Goal: Task Accomplishment & Management: Use online tool/utility

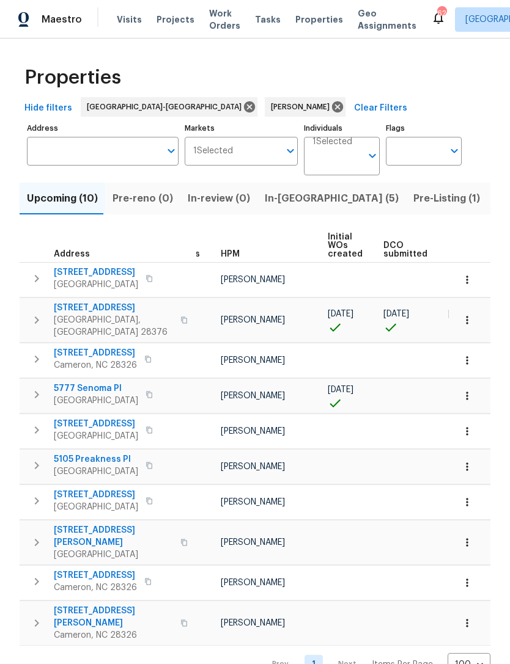
scroll to position [0, 26]
click at [494, 199] on span "Listed (9)" at bounding box center [517, 198] width 46 height 17
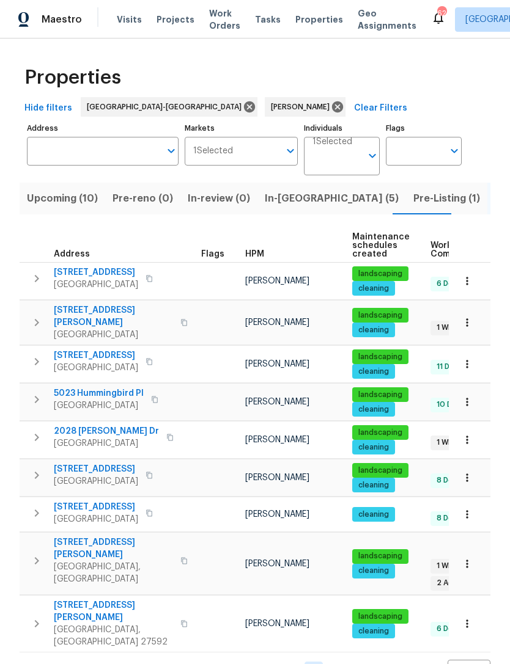
click at [77, 199] on span "Upcoming (10)" at bounding box center [62, 198] width 71 height 17
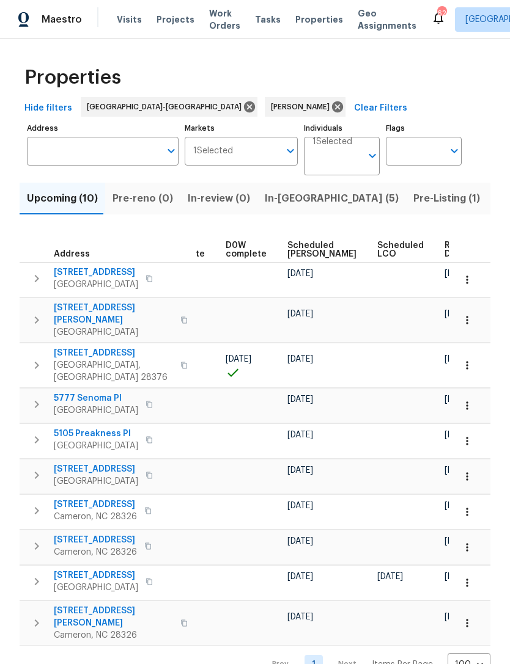
scroll to position [0, 307]
click at [291, 243] on span "Scheduled COE" at bounding box center [322, 249] width 69 height 17
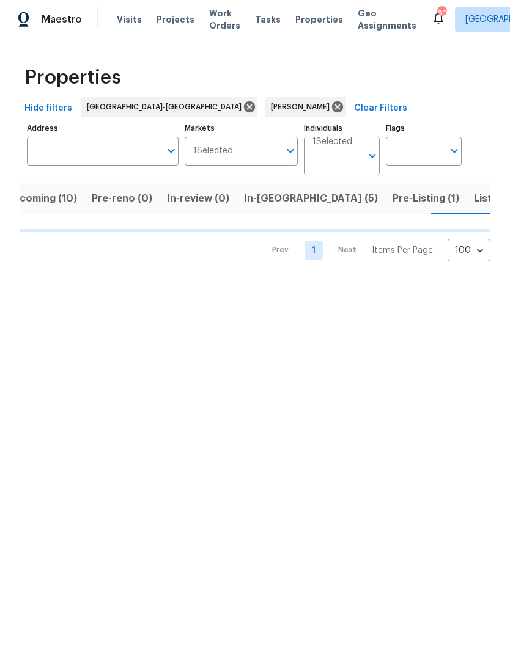
scroll to position [0, 21]
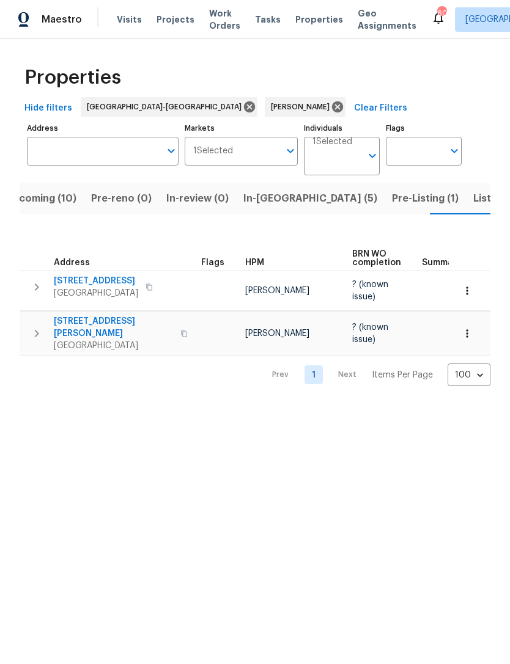
click at [473, 202] on span "Listed (9)" at bounding box center [496, 198] width 46 height 17
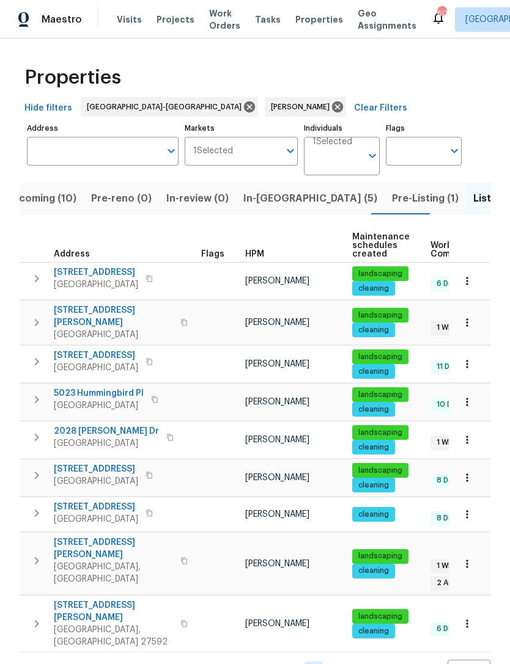
click at [60, 202] on span "Upcoming (10)" at bounding box center [40, 198] width 71 height 17
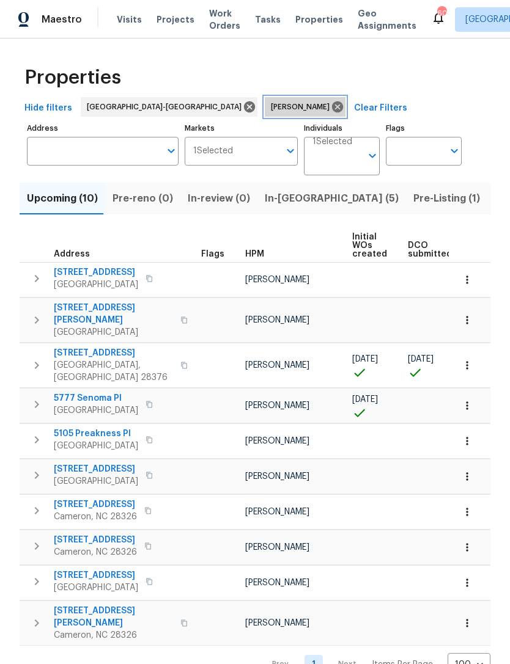
click at [332, 104] on icon at bounding box center [337, 106] width 11 height 11
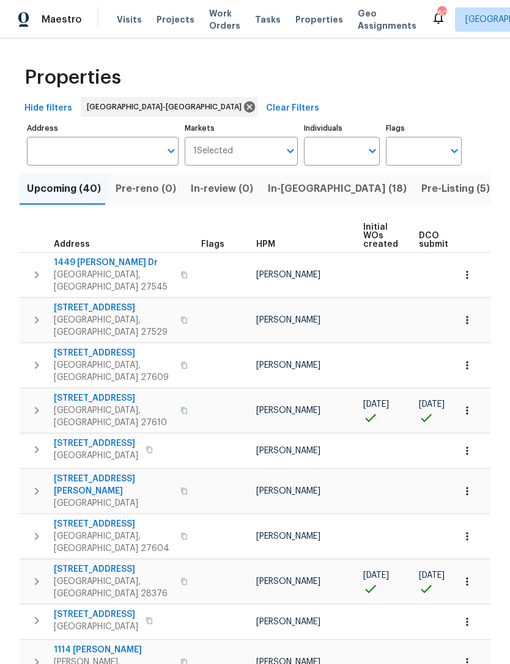
click at [344, 147] on input "Individuals" at bounding box center [332, 151] width 57 height 29
type input "Preston"
click at [338, 186] on input "checkbox" at bounding box center [326, 190] width 26 height 26
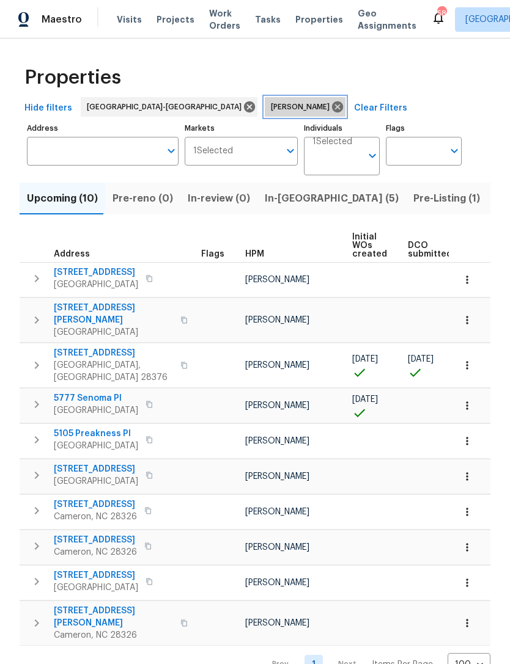
click at [331, 104] on icon at bounding box center [337, 106] width 13 height 13
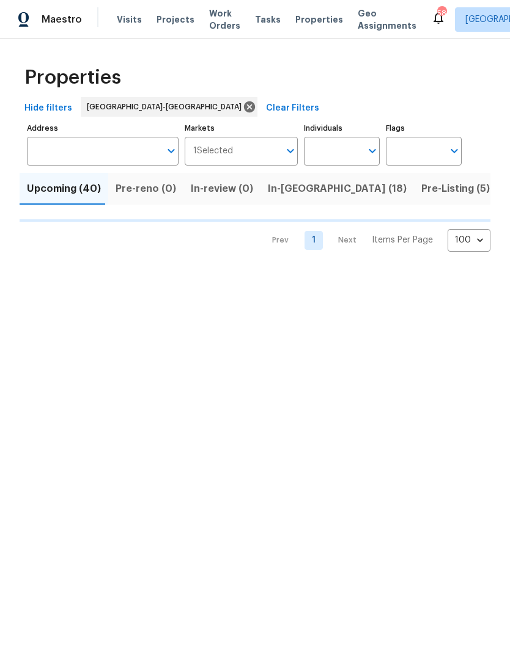
click at [111, 150] on input "Address" at bounding box center [93, 151] width 133 height 29
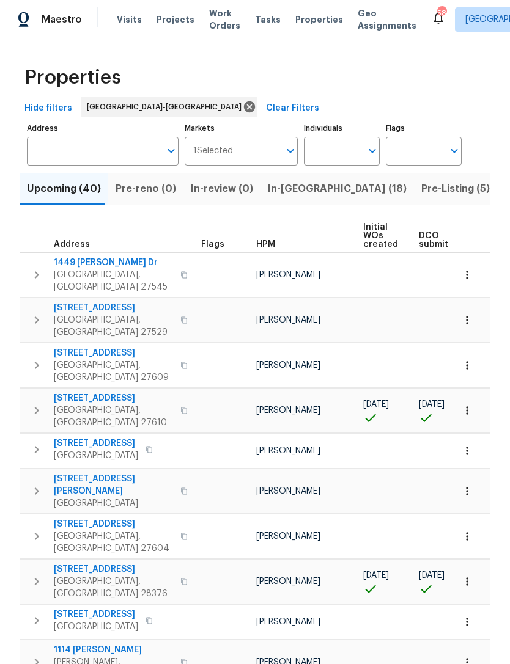
click at [116, 154] on input "Address" at bounding box center [93, 151] width 133 height 29
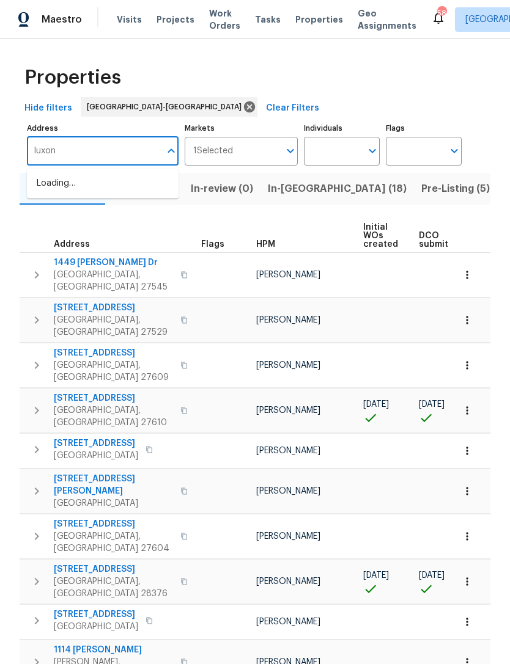
type input "luxon"
click at [128, 180] on li "146 Luxon Pl Cary NC 27513" at bounding box center [103, 190] width 152 height 33
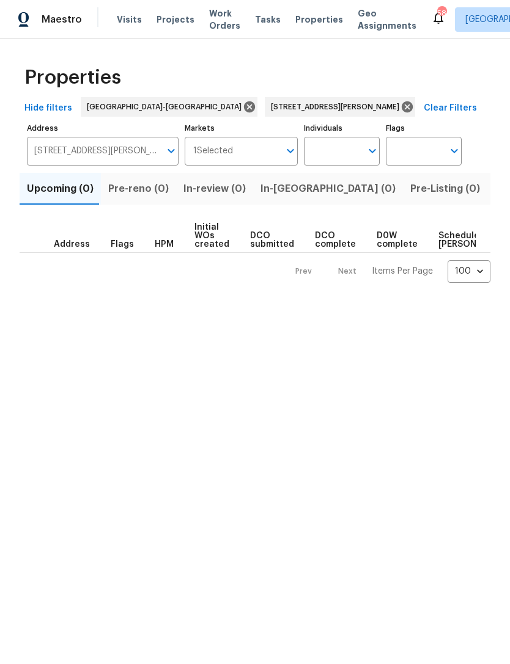
click at [494, 187] on span "Listed (0)" at bounding box center [517, 188] width 47 height 17
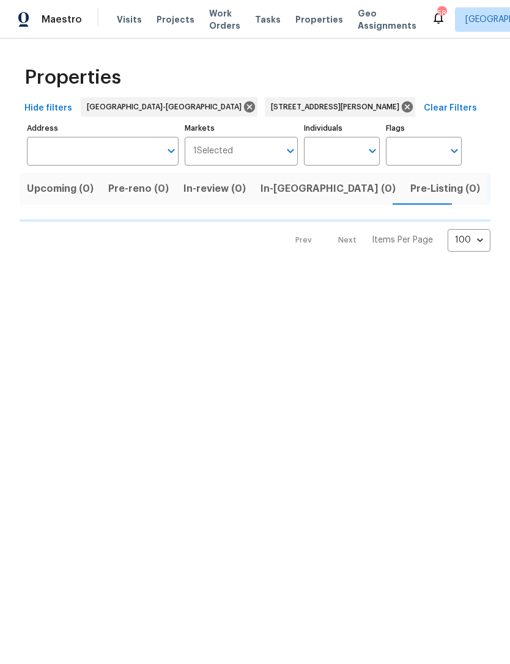
type input "146 Luxon Pl Cary NC 27513"
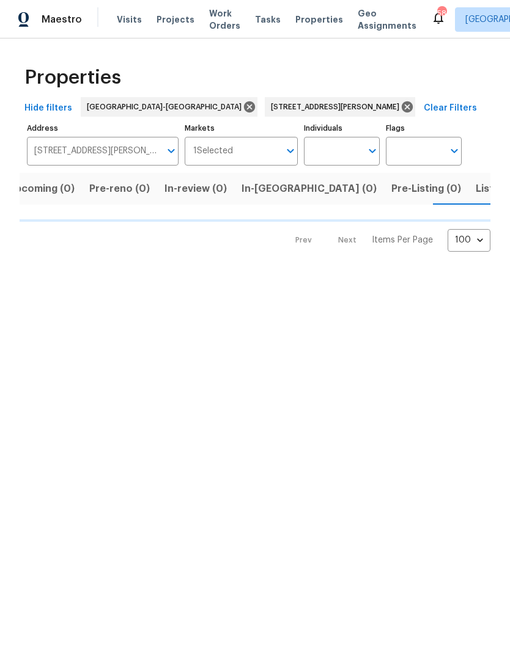
scroll to position [0, 20]
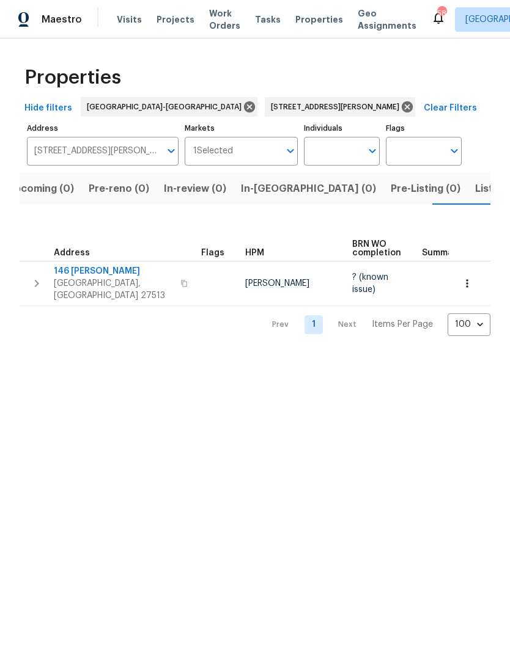
click at [85, 272] on span "146 Luxon Pl" at bounding box center [113, 271] width 119 height 12
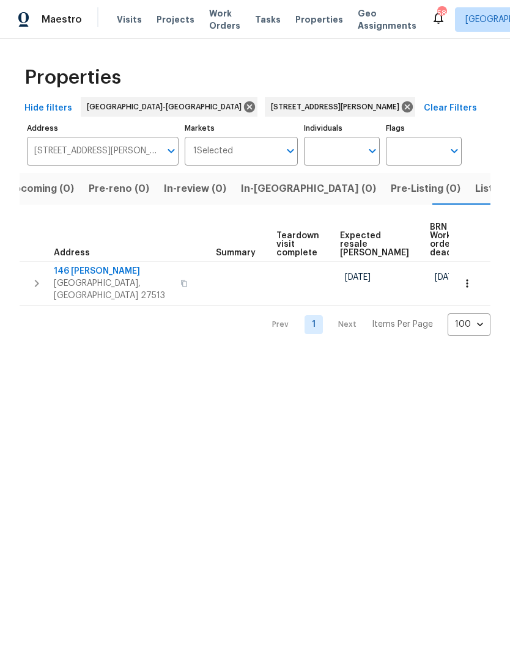
scroll to position [0, 204]
click at [467, 284] on icon "button" at bounding box center [467, 283] width 2 height 8
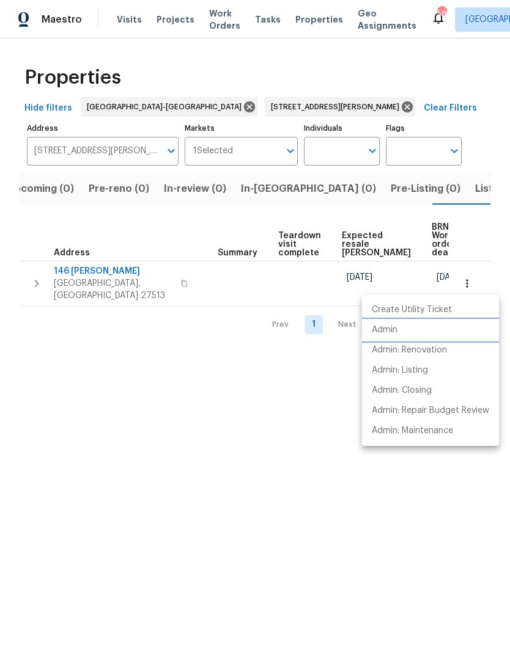
click at [387, 329] on p "Admin" at bounding box center [384, 330] width 26 height 13
click at [271, 103] on div at bounding box center [255, 332] width 510 height 664
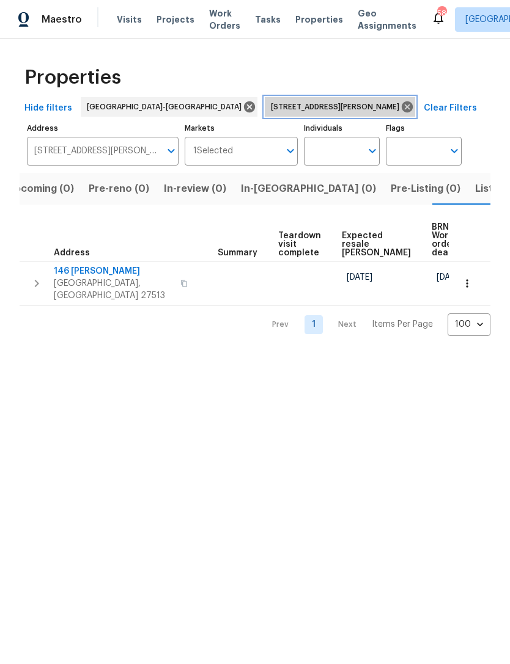
click at [401, 109] on icon at bounding box center [406, 106] width 11 height 11
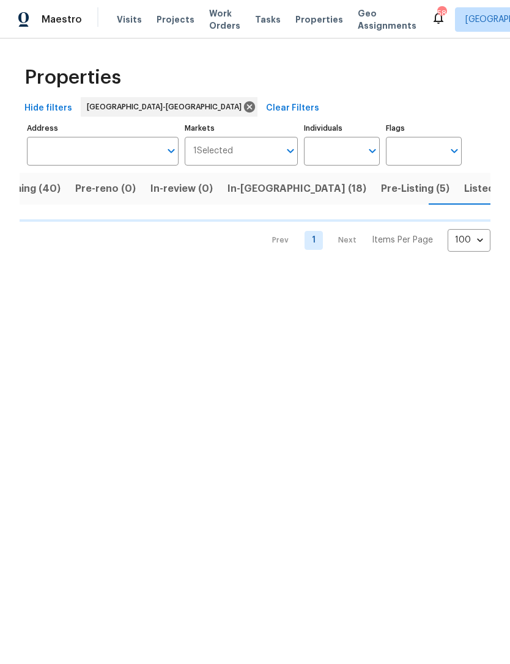
scroll to position [0, 43]
click at [335, 159] on input "Individuals" at bounding box center [332, 151] width 57 height 29
type input "Preston"
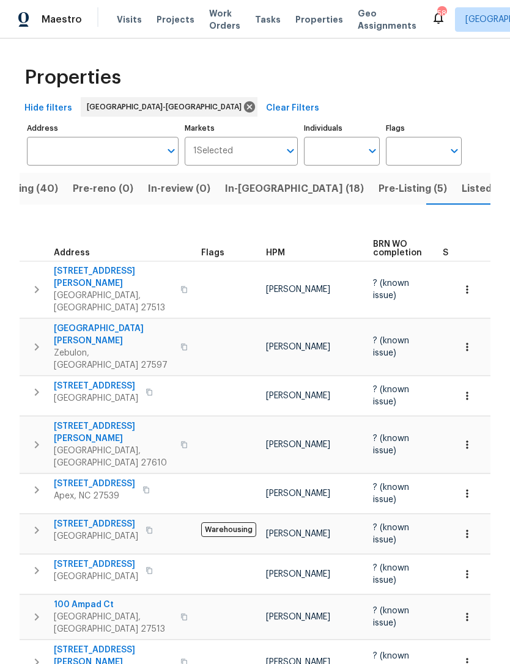
click at [326, 145] on input "Individuals" at bounding box center [332, 151] width 57 height 29
type input "Preston"
click at [351, 186] on li "[PERSON_NAME]" at bounding box center [341, 190] width 56 height 26
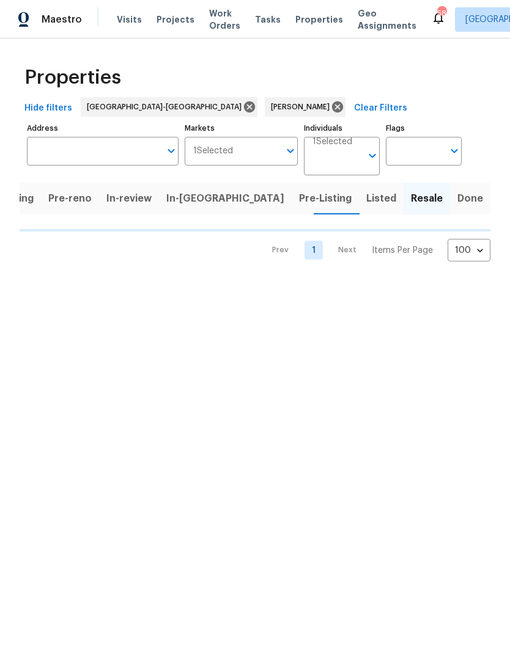
scroll to position [0, 35]
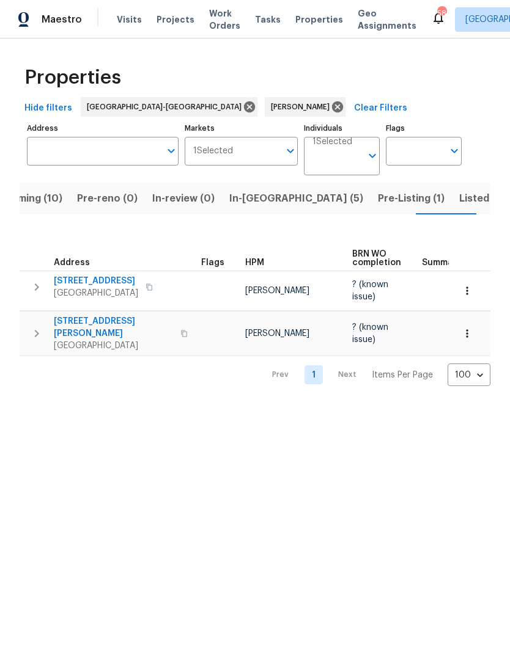
click at [39, 199] on span "Upcoming (10)" at bounding box center [26, 198] width 71 height 17
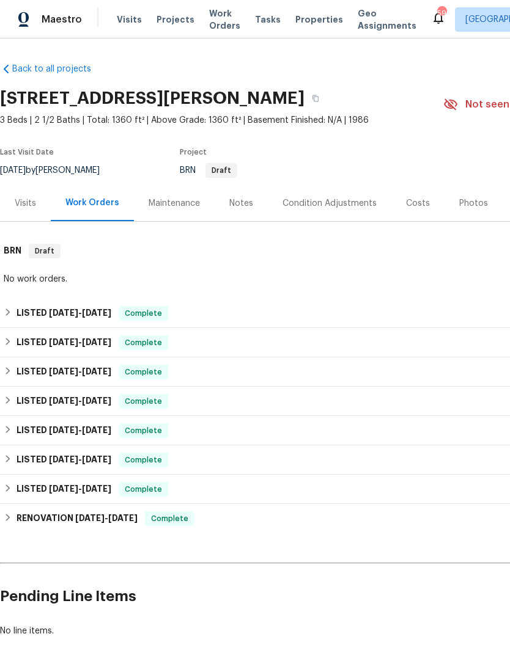
click at [26, 209] on div "Visits" at bounding box center [25, 203] width 21 height 12
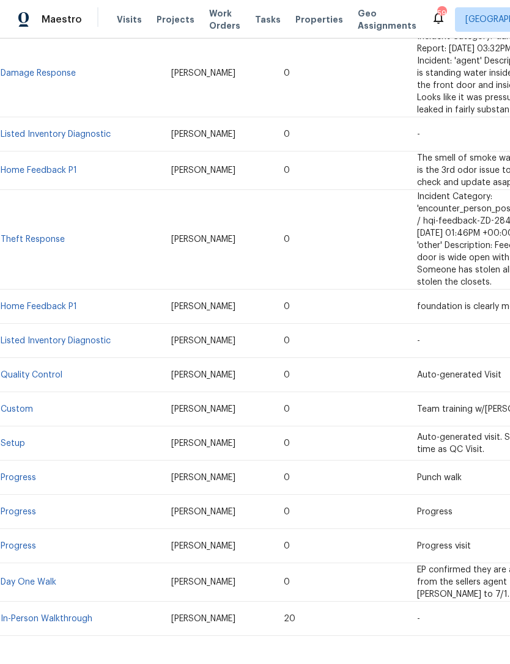
scroll to position [513, 0]
click at [59, 615] on link "In-Person Walkthrough" at bounding box center [47, 619] width 92 height 9
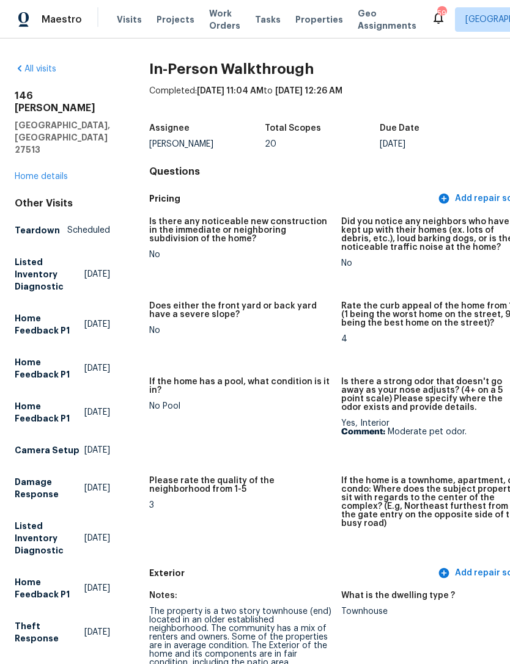
click at [47, 172] on link "Home details" at bounding box center [41, 176] width 53 height 9
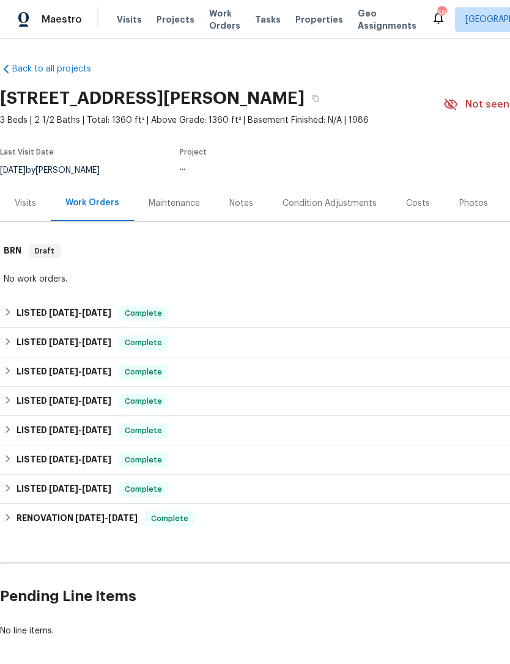
click at [422, 200] on div "Costs" at bounding box center [418, 203] width 24 height 12
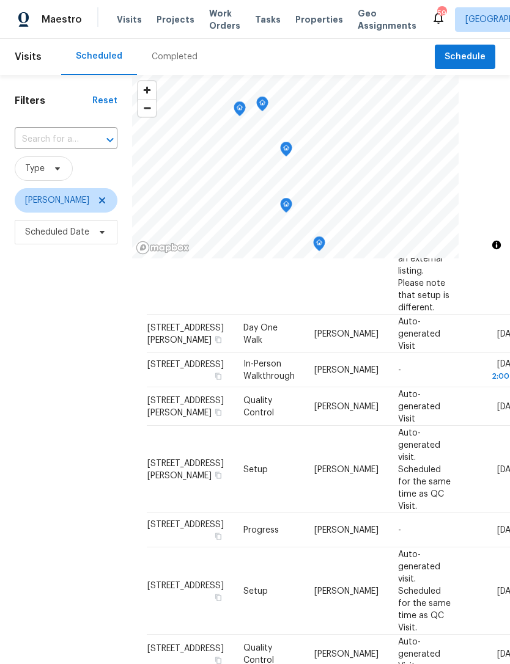
scroll to position [471, 0]
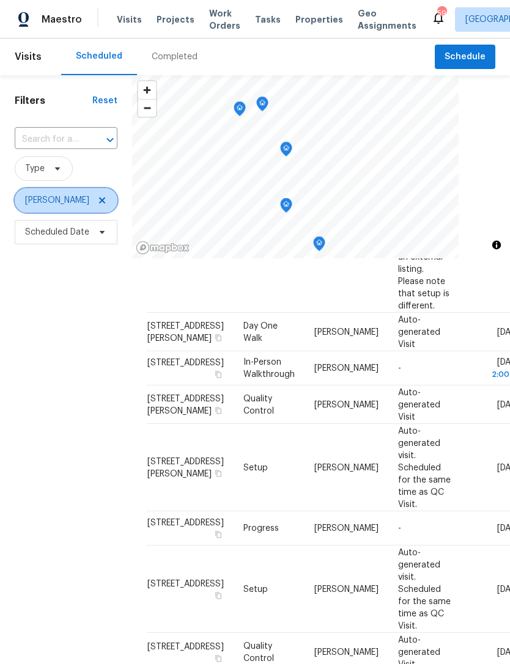
click at [97, 197] on icon at bounding box center [102, 201] width 10 height 10
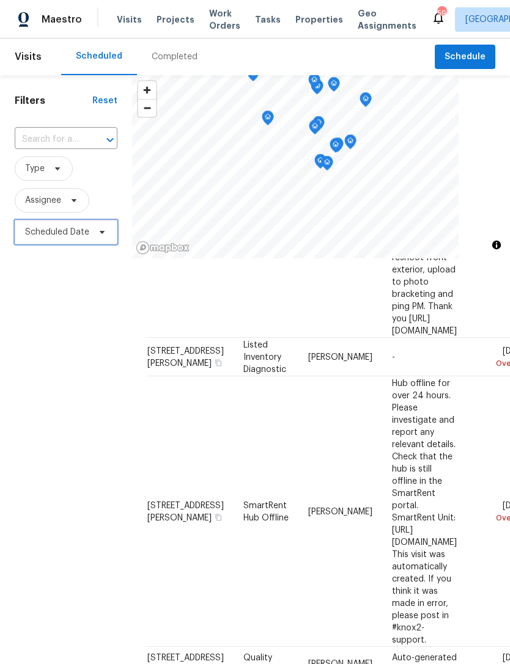
click at [60, 229] on span "Scheduled Date" at bounding box center [57, 232] width 64 height 12
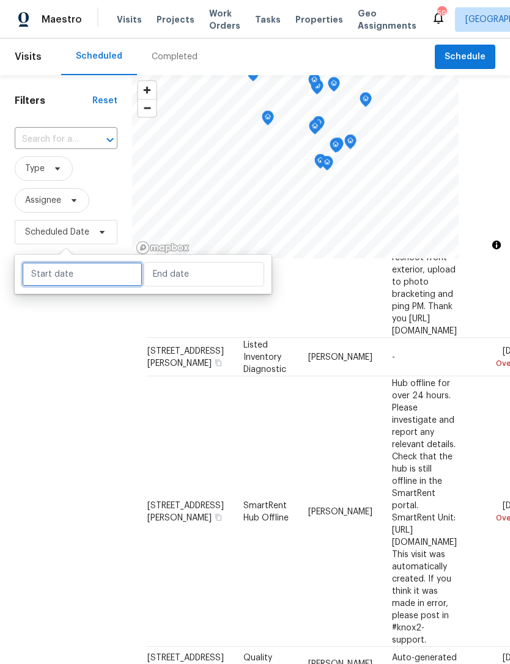
click at [97, 271] on input "text" at bounding box center [82, 274] width 120 height 24
select select "8"
select select "2025"
select select "9"
select select "2025"
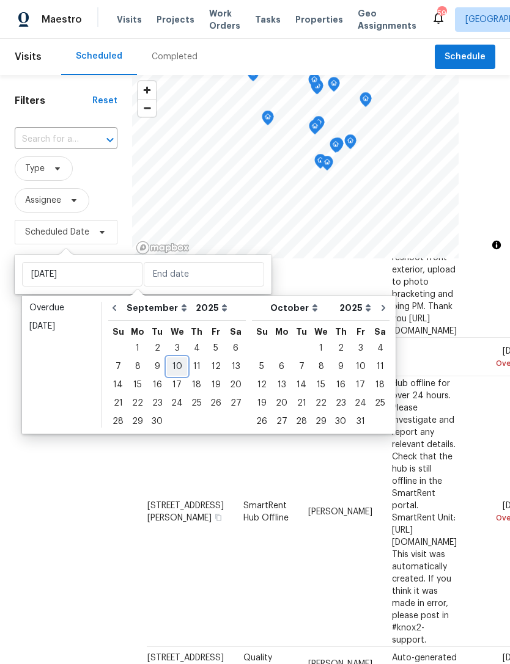
click at [173, 361] on div "10" at bounding box center [177, 366] width 20 height 17
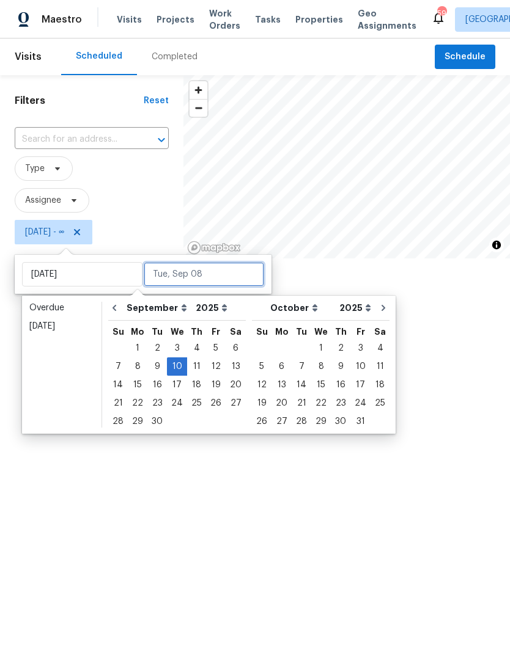
type input "Wed, Sep 10"
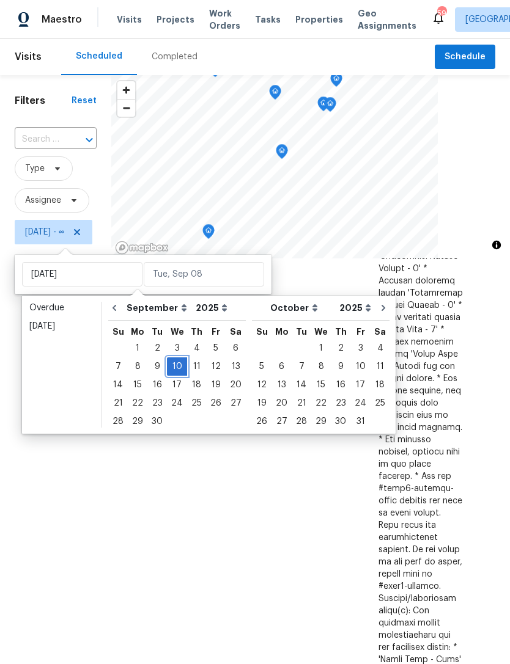
click at [172, 361] on div "10" at bounding box center [177, 366] width 20 height 17
type input "Wed, Sep 10"
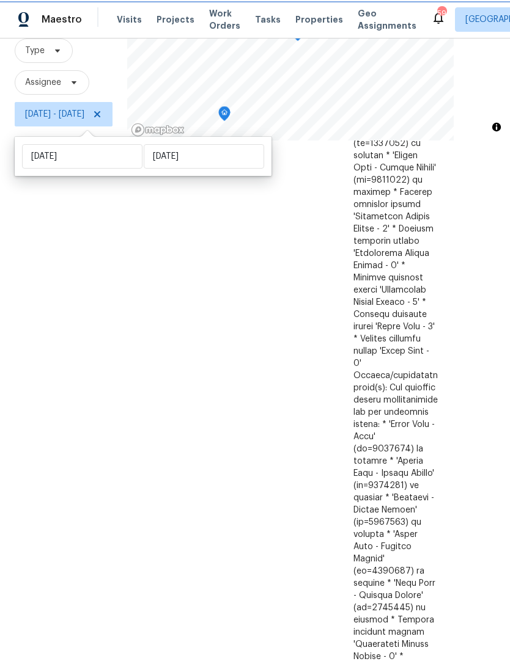
scroll to position [1664, 145]
click at [126, 525] on div "Filters Reset ​ Type Assignee Wed, Sep 10 - Wed, Sep 10" at bounding box center [63, 314] width 127 height 715
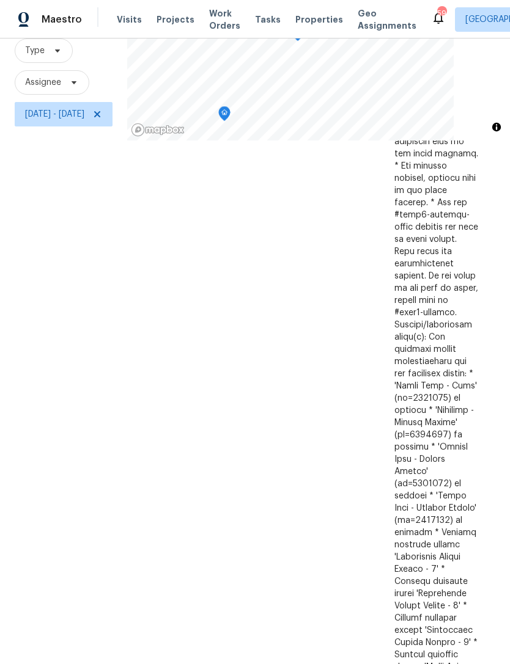
scroll to position [605, 0]
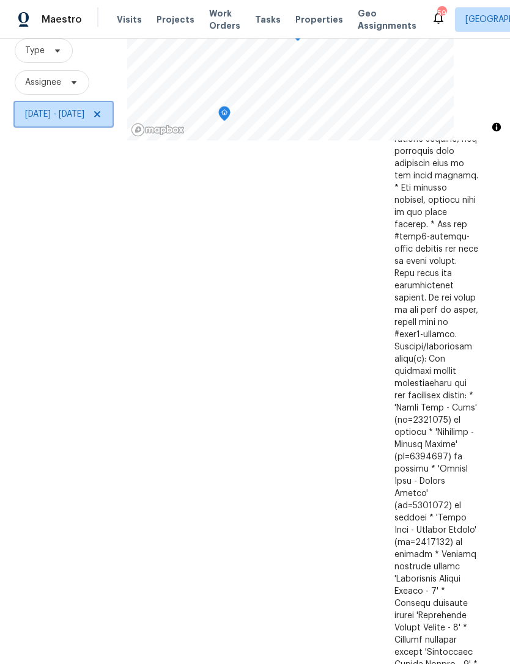
click at [102, 113] on icon at bounding box center [97, 114] width 10 height 10
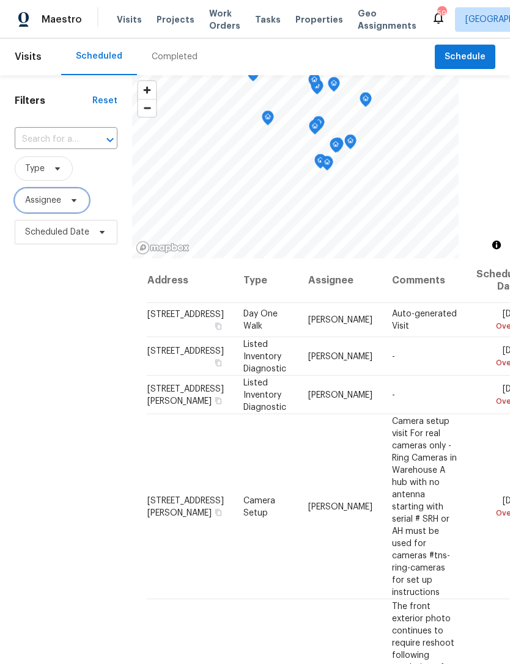
click at [45, 205] on span "Assignee" at bounding box center [43, 200] width 36 height 12
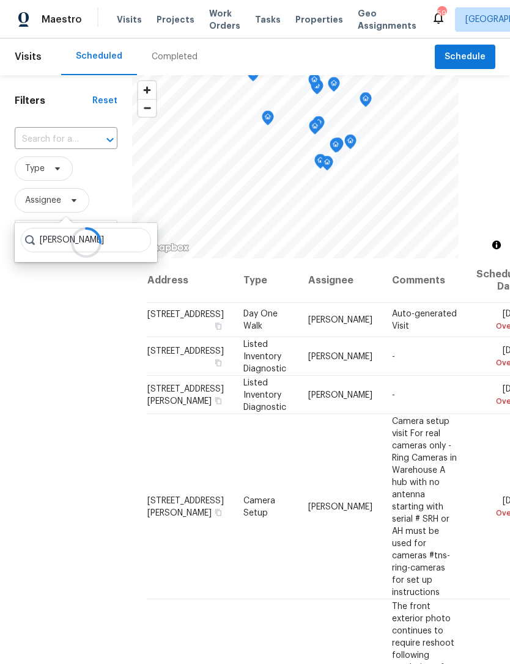
type input "Preston sexton"
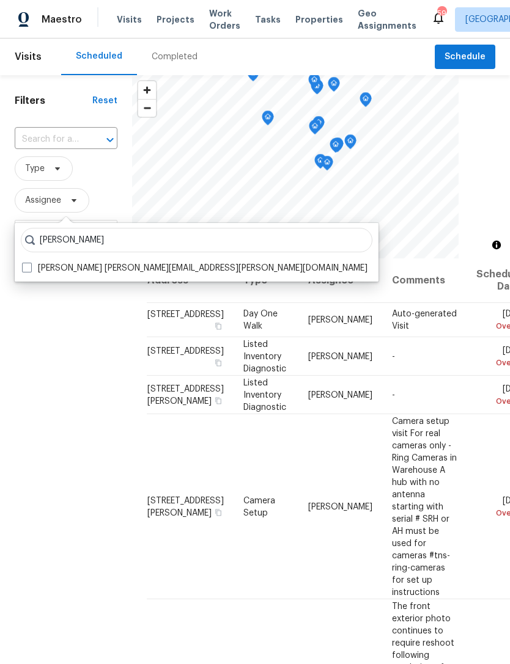
click at [188, 263] on label "Preston Sexton preston.sexton@opendoor.com" at bounding box center [194, 268] width 345 height 12
click at [30, 263] on input "Preston Sexton preston.sexton@opendoor.com" at bounding box center [26, 266] width 8 height 8
checkbox input "true"
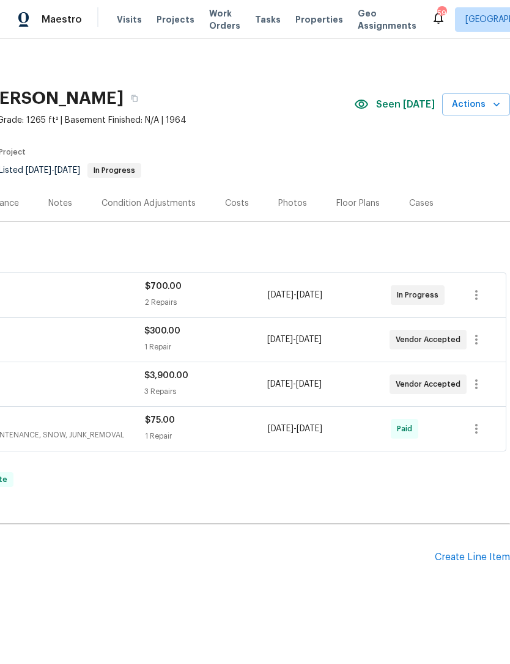
scroll to position [0, 181]
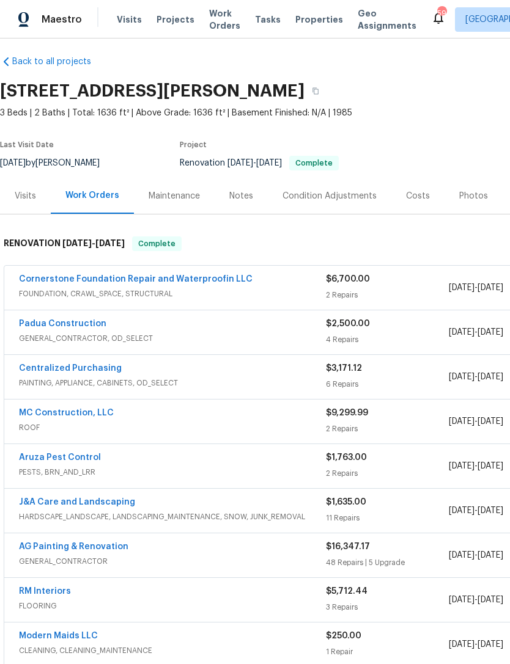
scroll to position [7, 0]
click at [213, 271] on div "Cornerstone Foundation Repair and Waterproofin LLC FOUNDATION, CRAWL_SPACE, STR…" at bounding box center [345, 288] width 682 height 44
click at [213, 281] on link "Cornerstone Foundation Repair and Waterproofin LLC" at bounding box center [135, 279] width 233 height 9
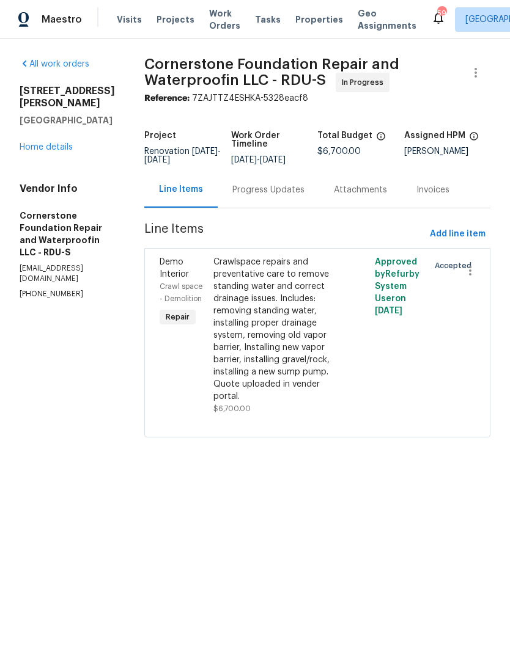
click at [235, 191] on div "Progress Updates" at bounding box center [268, 190] width 72 height 12
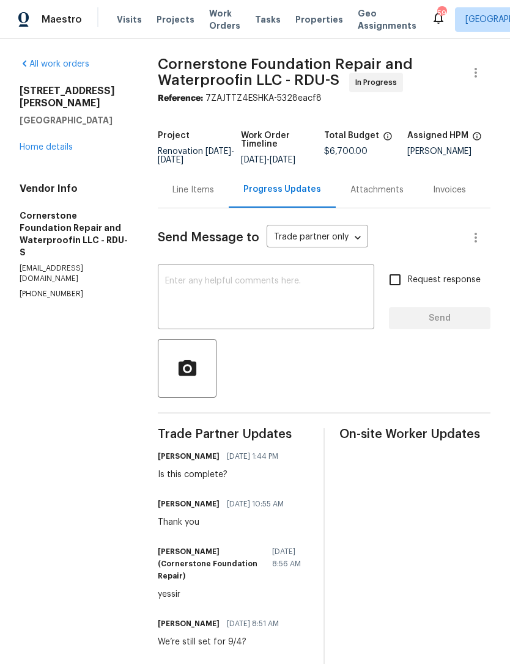
click at [251, 299] on textarea at bounding box center [266, 298] width 202 height 43
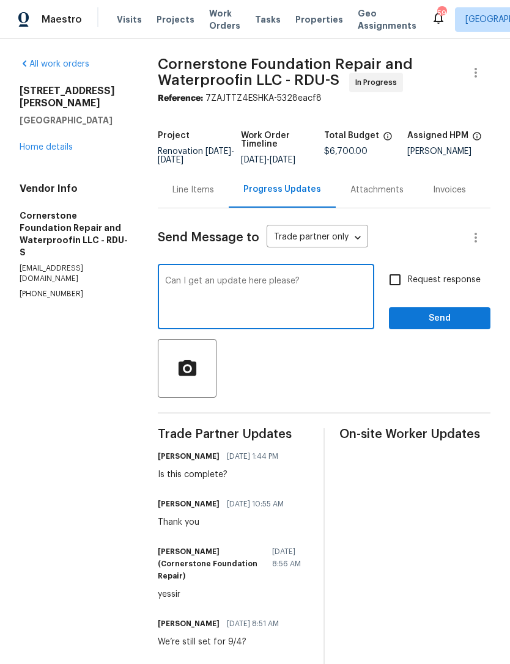
type textarea "Can I get an update here please?"
click at [343, 238] on body "Maestro Visits Projects Work Orders Tasks Properties Geo Assignments 59 [GEOGRA…" at bounding box center [255, 332] width 510 height 664
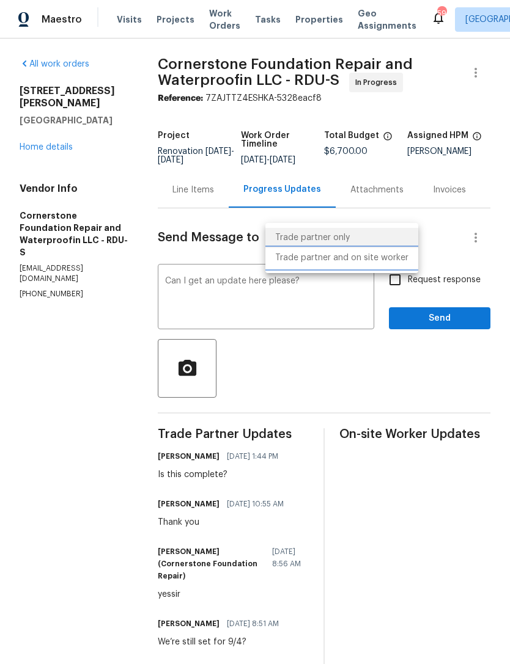
click at [337, 260] on li "Trade partner and on site worker" at bounding box center [341, 258] width 153 height 20
type input "Trade Partner and On-Site Worker"
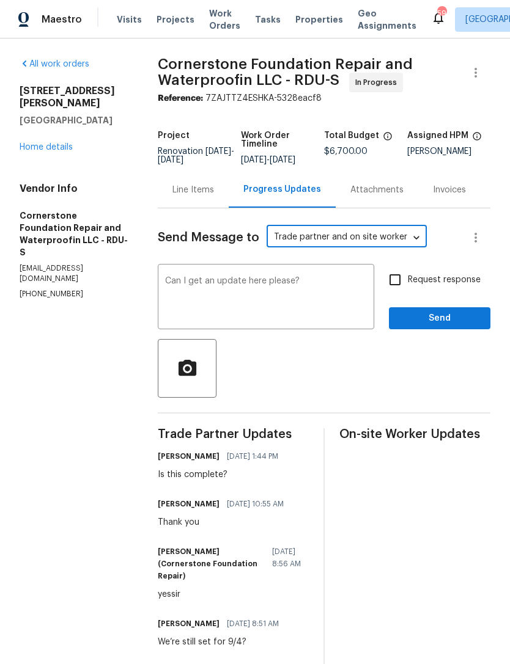
click at [398, 274] on input "Request response" at bounding box center [395, 280] width 26 height 26
checkbox input "true"
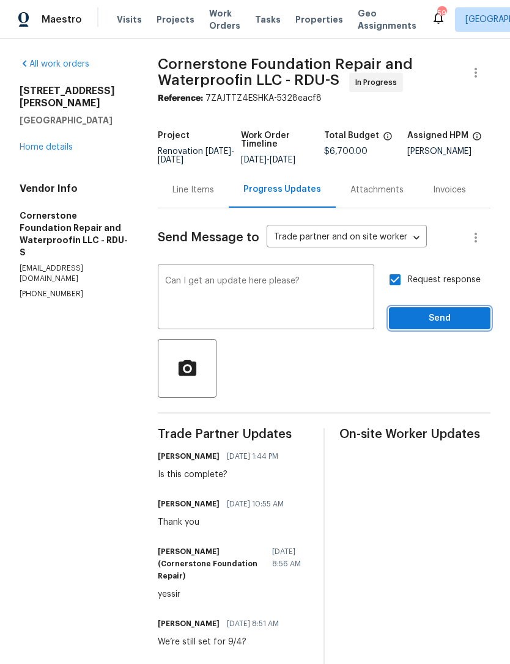
click at [441, 312] on span "Send" at bounding box center [439, 318] width 82 height 15
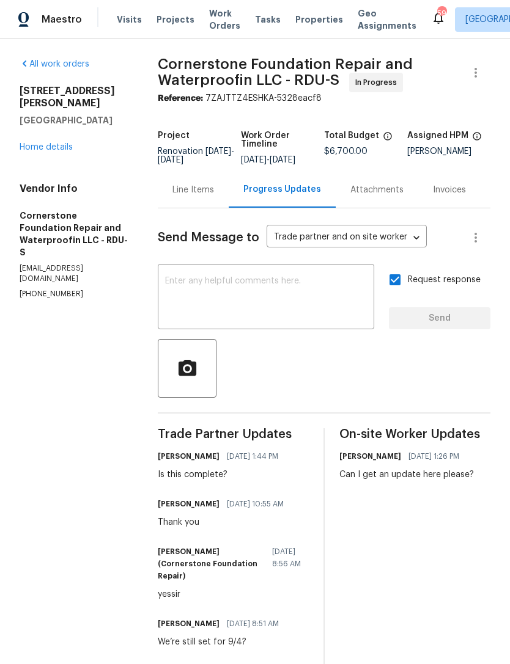
click at [53, 143] on link "Home details" at bounding box center [46, 147] width 53 height 9
